Goal: Complete application form

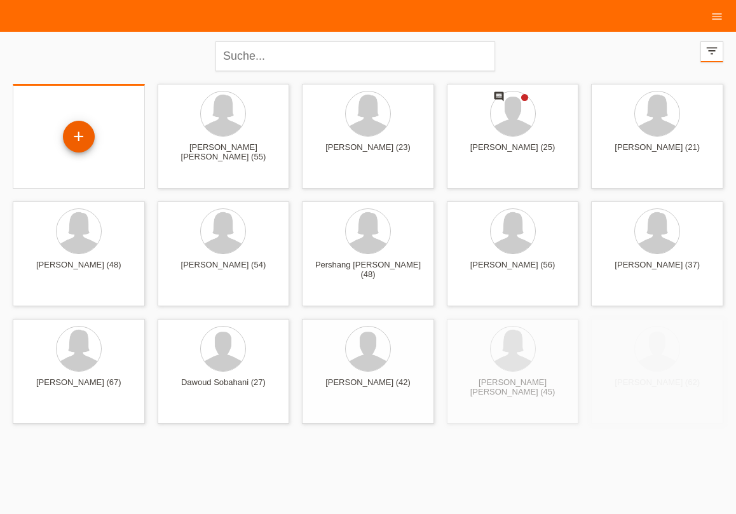
click at [79, 133] on div "+" at bounding box center [79, 137] width 32 height 32
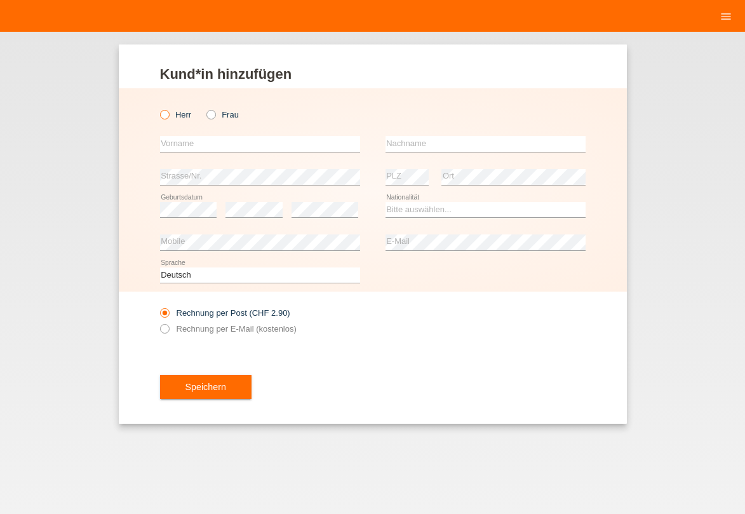
click at [158, 108] on icon at bounding box center [158, 108] width 0 height 0
click at [161, 116] on input "Herr" at bounding box center [164, 114] width 8 height 8
radio input "true"
click at [173, 142] on input "text" at bounding box center [260, 144] width 200 height 16
type input "r"
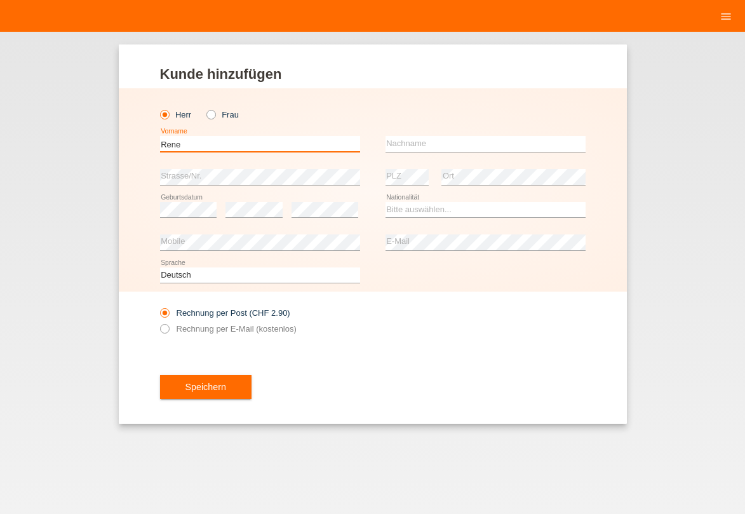
type input "Rene"
click at [406, 140] on input "text" at bounding box center [486, 144] width 200 height 16
type input "von [PERSON_NAME]"
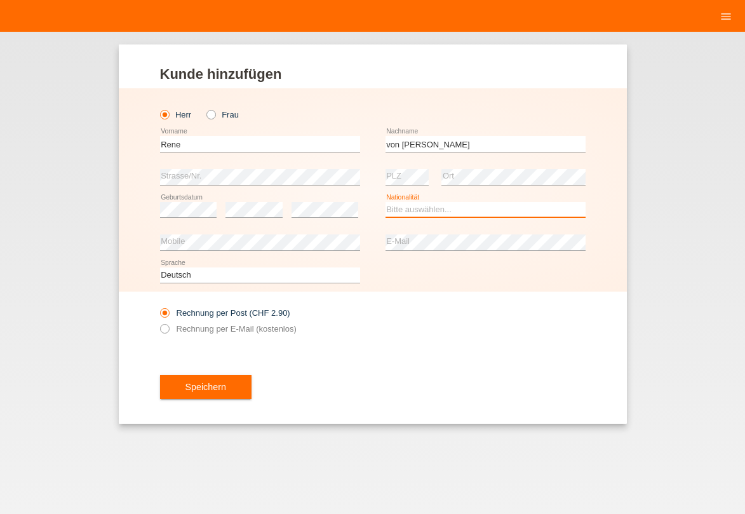
click at [386, 202] on select "Bitte auswählen... Schweiz Deutschland Liechtenstein Österreich ------------ Af…" at bounding box center [486, 209] width 200 height 15
select select "CH"
click at [0, 0] on option "Schweiz" at bounding box center [0, 0] width 0 height 0
click at [158, 322] on icon at bounding box center [158, 322] width 0 height 0
click at [165, 332] on input "Rechnung per E-Mail (kostenlos)" at bounding box center [164, 332] width 8 height 16
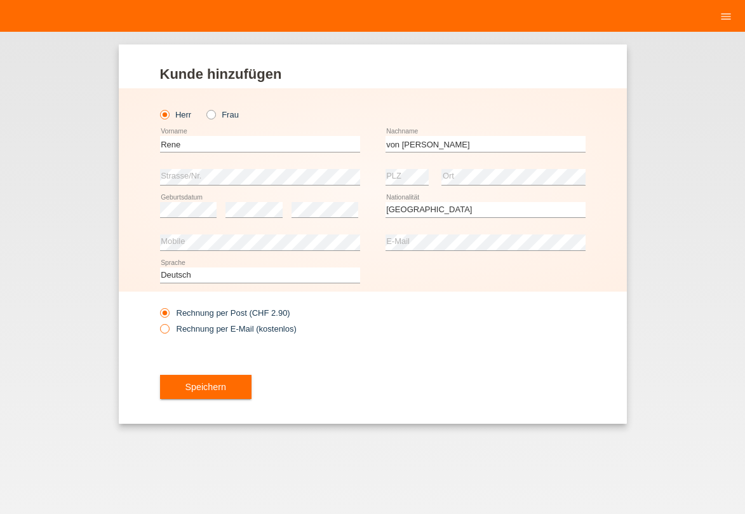
radio input "true"
click at [213, 388] on span "Speichern" at bounding box center [205, 387] width 41 height 10
click at [203, 391] on span "Speichern" at bounding box center [205, 387] width 41 height 10
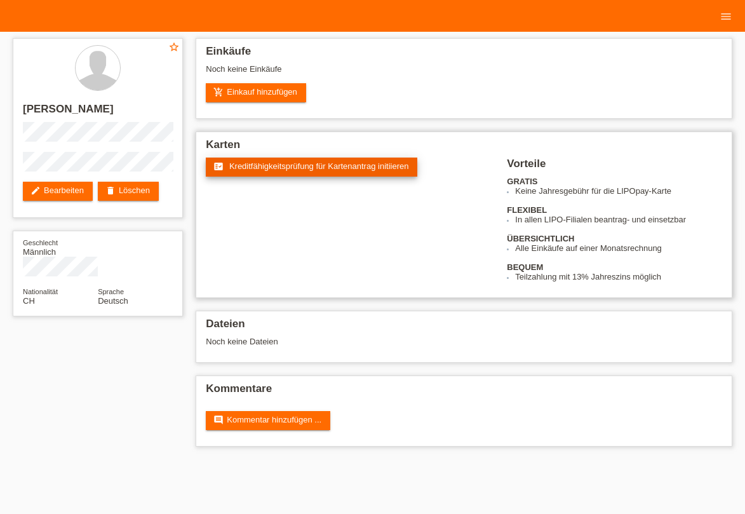
click at [309, 172] on link "fact_check Kreditfähigkeitsprüfung für Kartenantrag initiieren" at bounding box center [312, 167] width 212 height 19
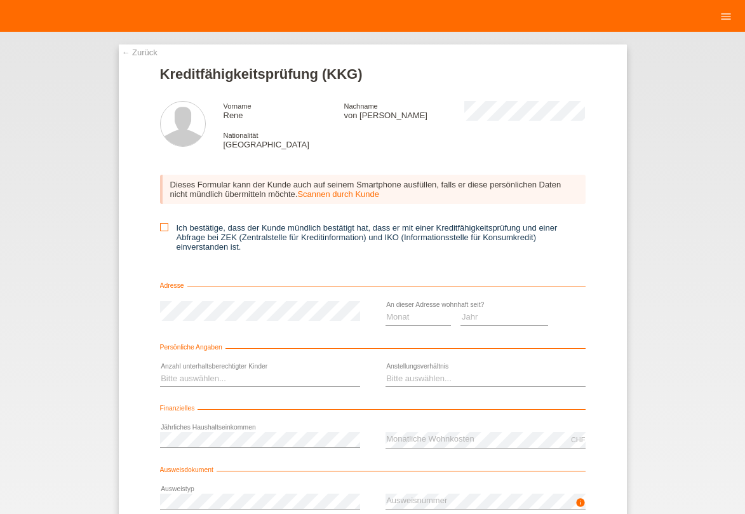
click at [160, 231] on icon at bounding box center [164, 227] width 8 height 8
click at [160, 231] on input "Ich bestätige, dass der Kunde mündlich bestätigt hat, dass er mit einer Kreditf…" at bounding box center [164, 227] width 8 height 8
checkbox input "true"
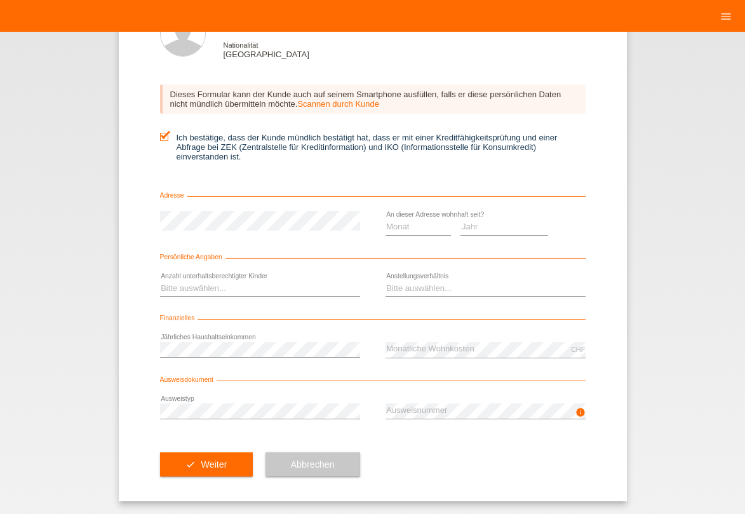
scroll to position [95, 0]
click at [386, 219] on select "Monat 01 02 03 04 05 06 07 08 09 10" at bounding box center [419, 226] width 66 height 15
select select "06"
click at [0, 0] on option "06" at bounding box center [0, 0] width 0 height 0
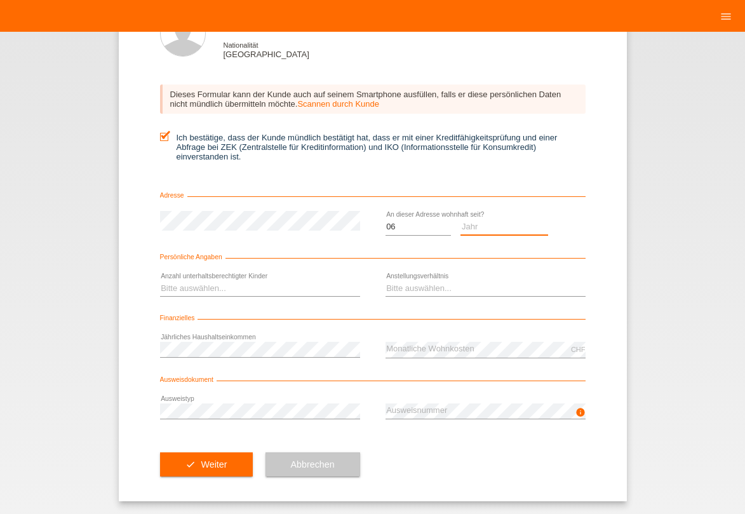
click at [461, 219] on select "Jahr 2025 2024 2023 2022 2021 2020 2019 2018 2017 2016 2015 2014 2013 2012 2011…" at bounding box center [505, 226] width 88 height 15
select select "1992"
click at [0, 0] on option "1992" at bounding box center [0, 0] width 0 height 0
click at [160, 281] on select "Bitte auswählen... 0 1 2 3 4 5 6 7 8 9" at bounding box center [260, 288] width 200 height 15
select select "0"
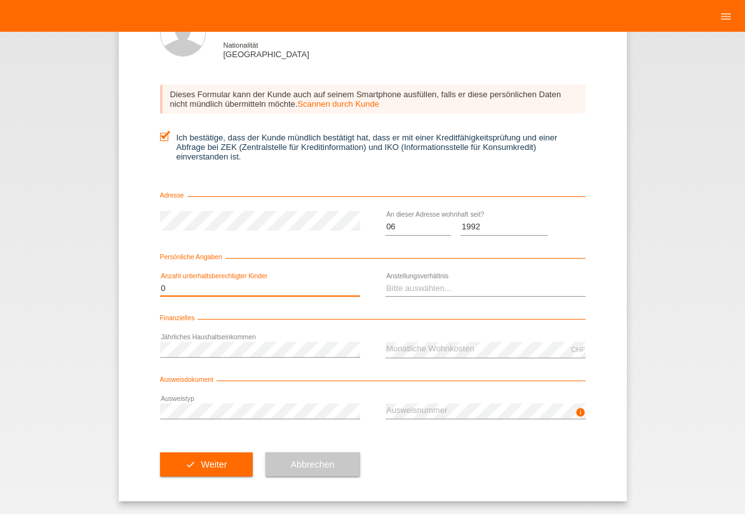
click at [0, 0] on option "0" at bounding box center [0, 0] width 0 height 0
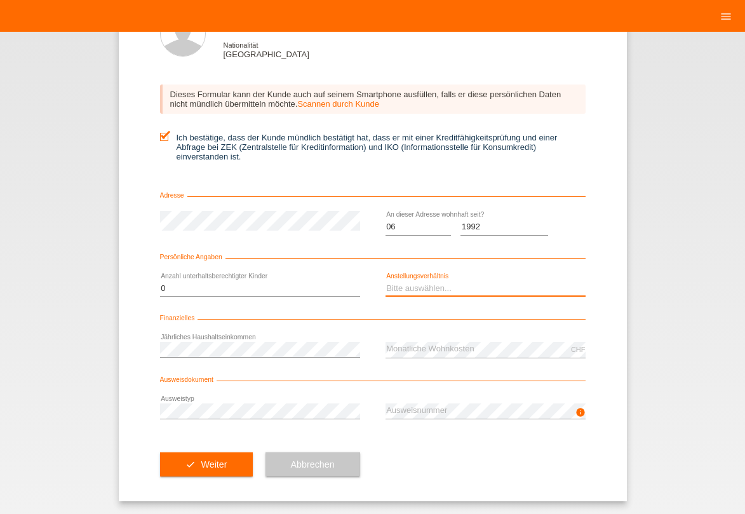
click at [386, 281] on select "Bitte auswählen... Unbefristet Befristet Lehrling/Student Pensioniert Nicht arb…" at bounding box center [486, 288] width 200 height 15
select select "INDEPENDENT"
click at [0, 0] on option "Selbständig" at bounding box center [0, 0] width 0 height 0
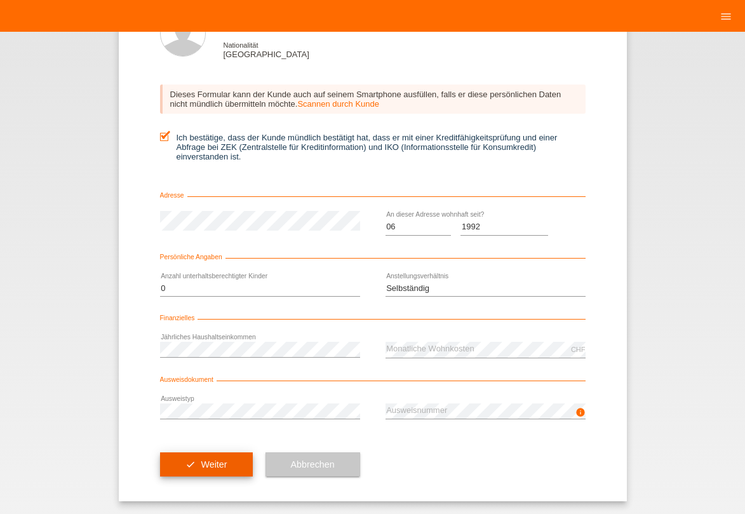
click at [220, 461] on span "Weiter" at bounding box center [214, 464] width 26 height 10
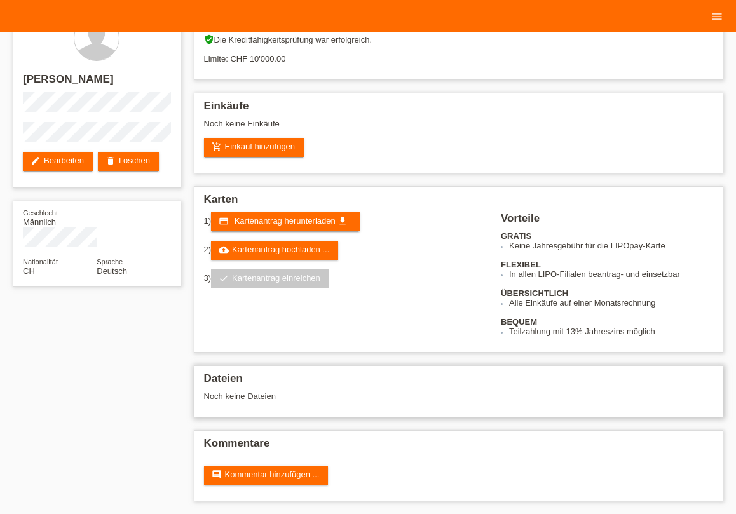
scroll to position [38, 0]
click at [314, 216] on span "Kartenantrag herunterladen" at bounding box center [284, 221] width 101 height 10
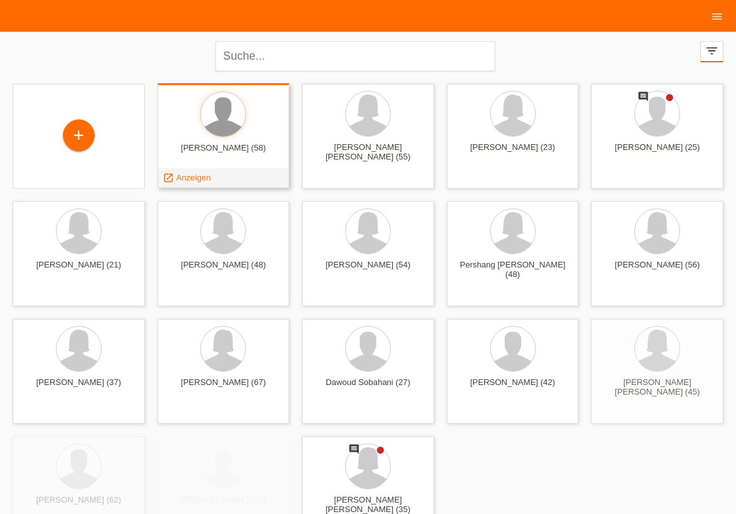
click at [211, 130] on div at bounding box center [223, 114] width 44 height 44
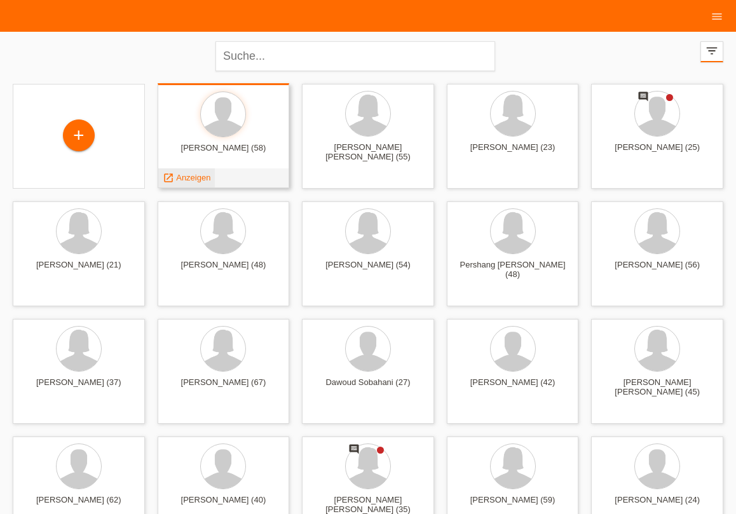
click at [195, 175] on span "Anzeigen" at bounding box center [193, 178] width 34 height 10
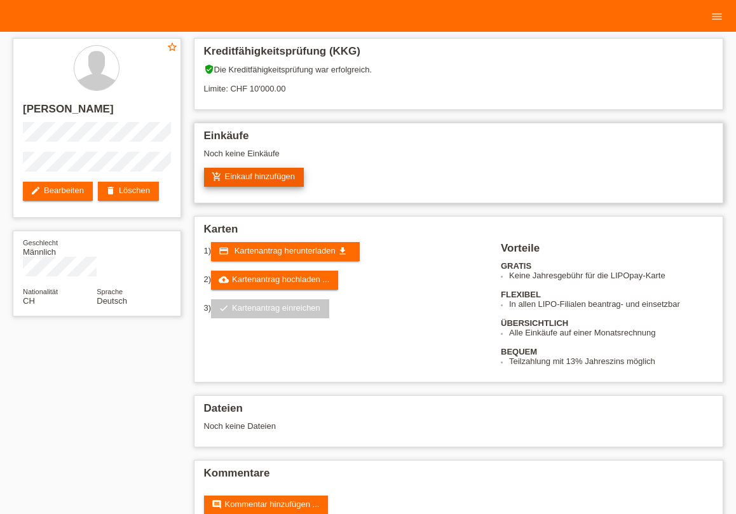
click at [273, 186] on link "add_shopping_cart Einkauf hinzufügen" at bounding box center [254, 177] width 100 height 19
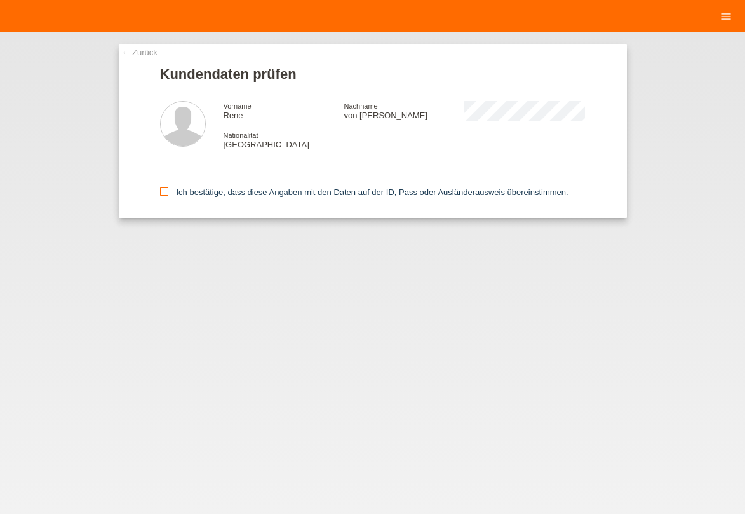
click at [163, 192] on icon at bounding box center [164, 191] width 8 height 8
click at [163, 192] on input "Ich bestätige, dass diese Angaben mit den Daten auf der ID, Pass oder Ausländer…" at bounding box center [164, 191] width 8 height 8
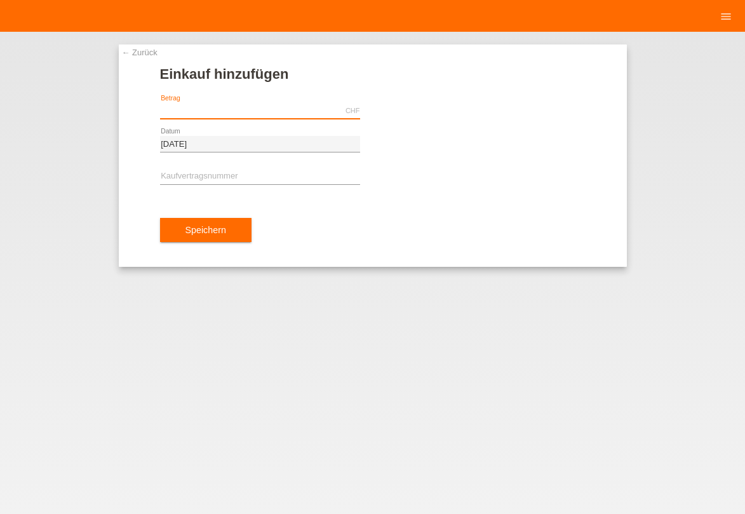
click at [206, 116] on input "text" at bounding box center [260, 111] width 200 height 16
type input "1369.80"
click at [266, 178] on input "text" at bounding box center [260, 177] width 200 height 16
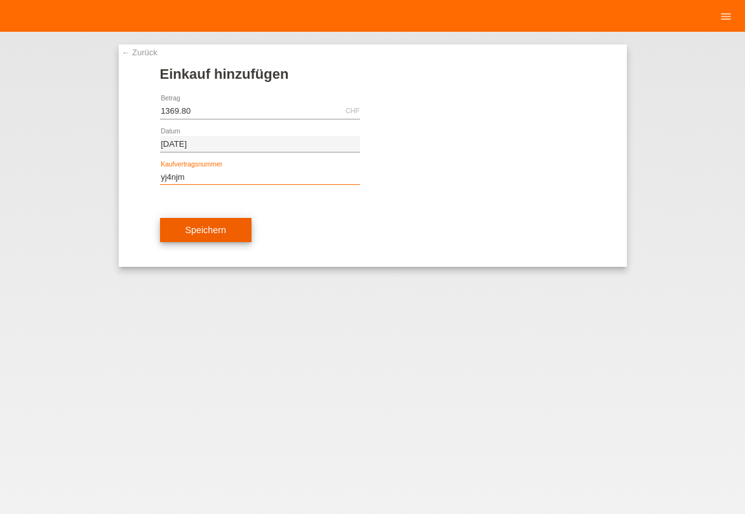
type input "yj4njm"
click at [190, 239] on button "Speichern" at bounding box center [205, 230] width 91 height 24
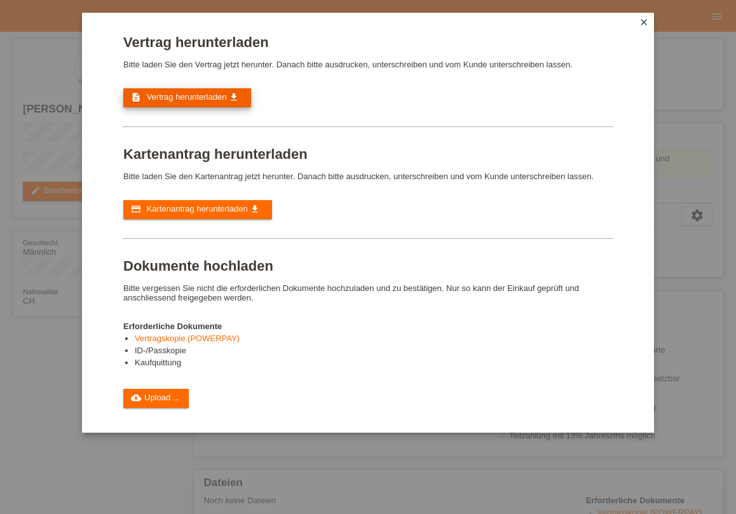
click at [180, 94] on link "description Vertrag herunterladen get_app" at bounding box center [187, 97] width 128 height 19
